Goal: Complete application form

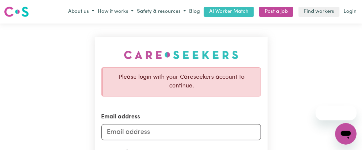
click at [130, 115] on label "Email address" at bounding box center [120, 117] width 39 height 9
click at [130, 124] on input "Email address" at bounding box center [181, 132] width 160 height 16
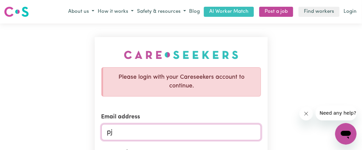
type input "[EMAIL_ADDRESS][DOMAIN_NAME]"
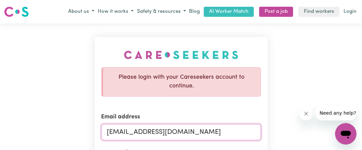
scroll to position [67, 0]
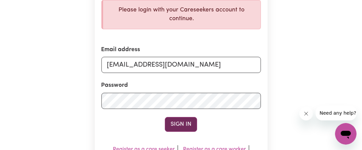
click at [183, 122] on button "Sign In" at bounding box center [181, 124] width 32 height 15
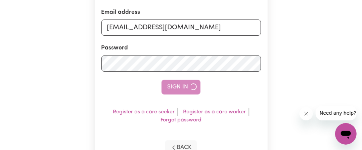
scroll to position [30, 0]
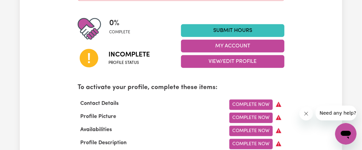
scroll to position [202, 0]
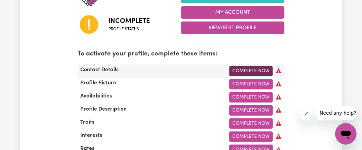
click at [250, 68] on link "Complete Now" at bounding box center [250, 71] width 43 height 10
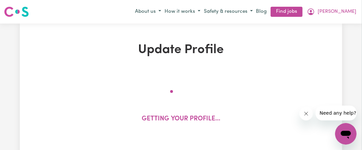
select select "Studying a healthcare related degree or qualification"
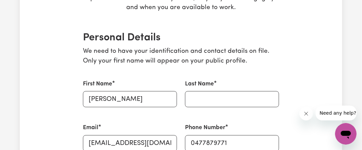
scroll to position [168, 0]
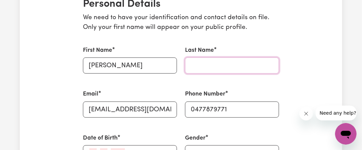
click at [199, 67] on input "Last Name" at bounding box center [232, 65] width 94 height 16
type input "[PERSON_NAME]"
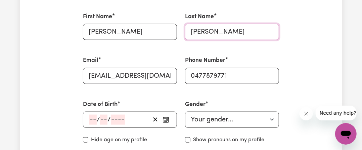
scroll to position [235, 0]
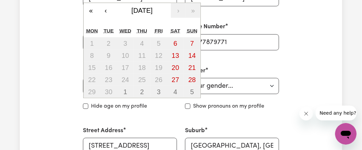
click at [94, 84] on div "/ / « ‹ [DATE] › » Mon Tue Wed Thu Fri Sat Sun 1 2 3 4 5 6 7 8 9 10 11 12 13 14…" at bounding box center [130, 86] width 94 height 16
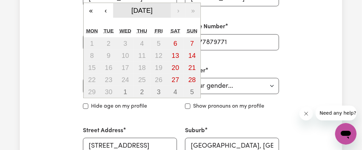
click at [153, 12] on span "[DATE]" at bounding box center [142, 10] width 21 height 7
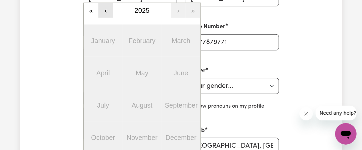
click at [105, 10] on button "‹" at bounding box center [105, 10] width 15 height 15
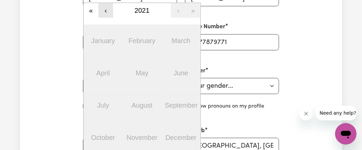
click at [105, 10] on button "‹" at bounding box center [105, 10] width 15 height 15
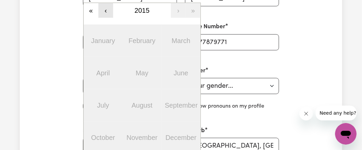
click at [105, 10] on button "‹" at bounding box center [105, 10] width 15 height 15
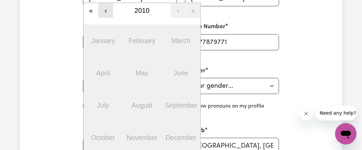
click at [105, 10] on button "‹" at bounding box center [105, 10] width 15 height 15
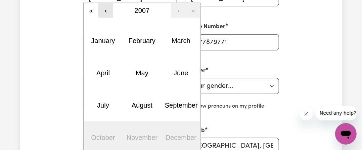
click at [105, 10] on button "‹" at bounding box center [105, 10] width 15 height 15
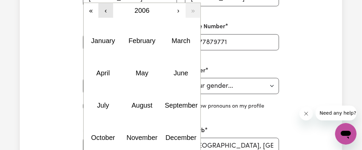
click at [104, 10] on button "‹" at bounding box center [105, 10] width 15 height 15
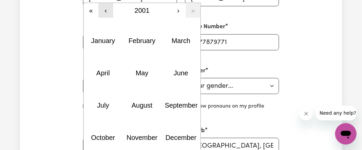
click at [104, 10] on button "‹" at bounding box center [105, 10] width 15 height 15
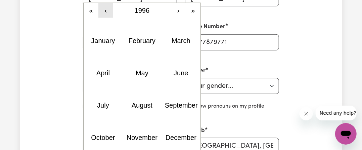
click at [104, 10] on button "‹" at bounding box center [105, 10] width 15 height 15
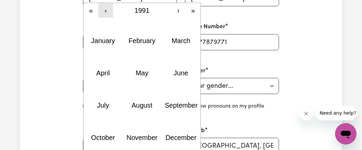
click at [104, 10] on button "‹" at bounding box center [105, 10] width 15 height 15
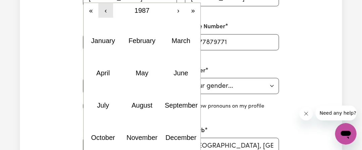
click at [104, 10] on button "‹" at bounding box center [105, 10] width 15 height 15
click at [104, 9] on button "‹" at bounding box center [105, 10] width 15 height 15
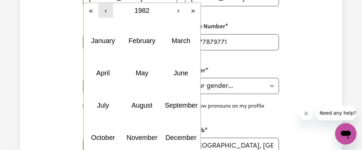
click at [104, 9] on button "‹" at bounding box center [105, 10] width 15 height 15
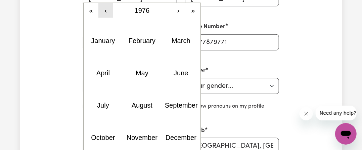
click at [104, 9] on button "‹" at bounding box center [105, 10] width 15 height 15
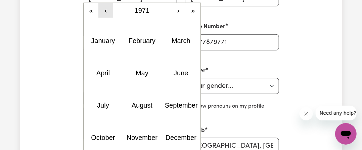
click at [104, 9] on button "‹" at bounding box center [105, 10] width 15 height 15
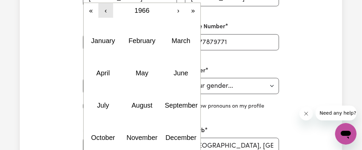
click at [104, 9] on button "‹" at bounding box center [105, 10] width 15 height 15
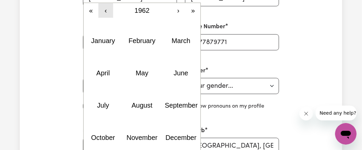
click at [104, 9] on button "‹" at bounding box center [105, 10] width 15 height 15
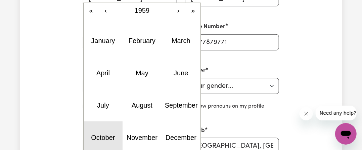
click at [110, 135] on abbr "October" at bounding box center [103, 137] width 24 height 7
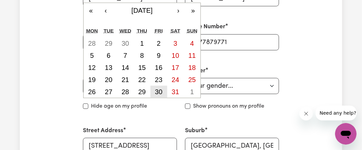
click at [159, 89] on abbr "30" at bounding box center [158, 91] width 7 height 7
type input "[DATE]"
type input "30"
type input "10"
type input "1959"
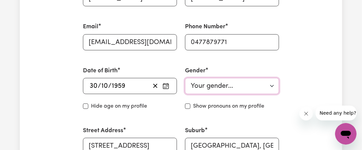
click at [218, 86] on select "Your gender... [DEMOGRAPHIC_DATA] [DEMOGRAPHIC_DATA] [DEMOGRAPHIC_DATA] Other P…" at bounding box center [232, 86] width 94 height 16
select select "[DEMOGRAPHIC_DATA]"
click at [185, 78] on select "Your gender... [DEMOGRAPHIC_DATA] [DEMOGRAPHIC_DATA] [DEMOGRAPHIC_DATA] Other P…" at bounding box center [232, 86] width 94 height 16
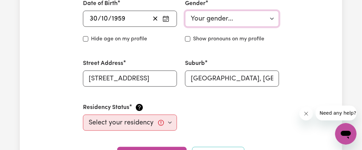
scroll to position [336, 0]
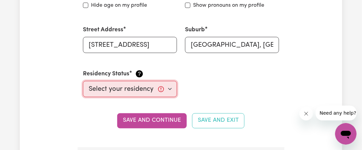
click at [169, 89] on select "Select your residency status... [DEMOGRAPHIC_DATA] citizen Australian PR [DEMOG…" at bounding box center [130, 89] width 94 height 16
select select "[DEMOGRAPHIC_DATA] Citizen"
click at [83, 81] on select "Select your residency status... [DEMOGRAPHIC_DATA] citizen Australian PR [DEMOG…" at bounding box center [130, 89] width 94 height 16
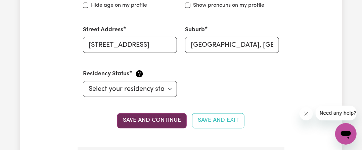
click at [155, 120] on button "Save and continue" at bounding box center [152, 120] width 70 height 15
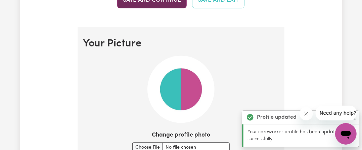
scroll to position [482, 0]
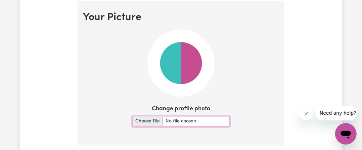
click at [167, 119] on input "Change profile photo" at bounding box center [180, 121] width 97 height 10
